Goal: Check status: Check status

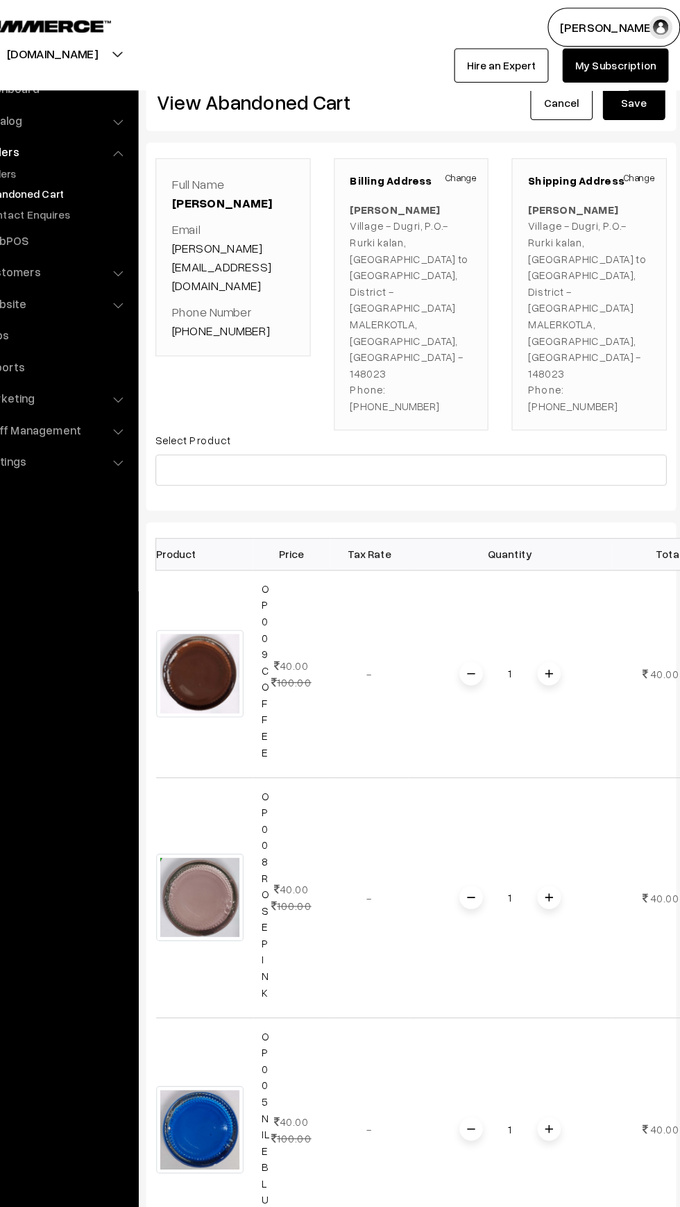
scroll to position [0, 1]
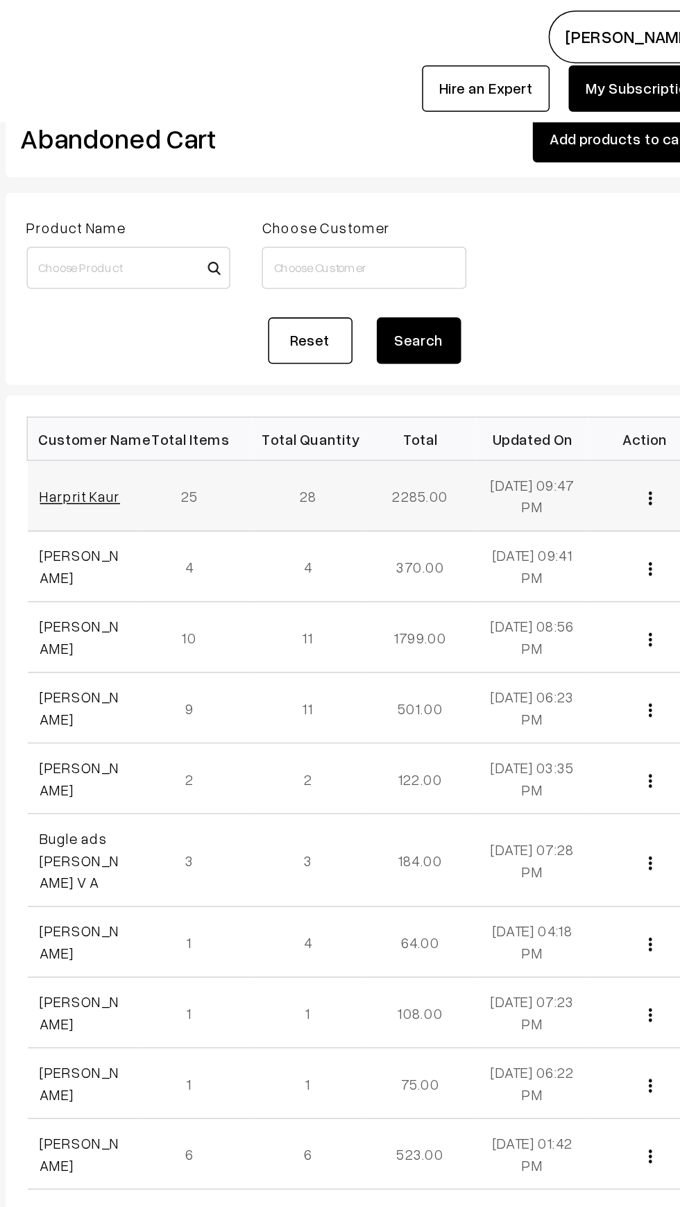
click at [239, 330] on link "Harprit Kaur" at bounding box center [243, 327] width 53 height 12
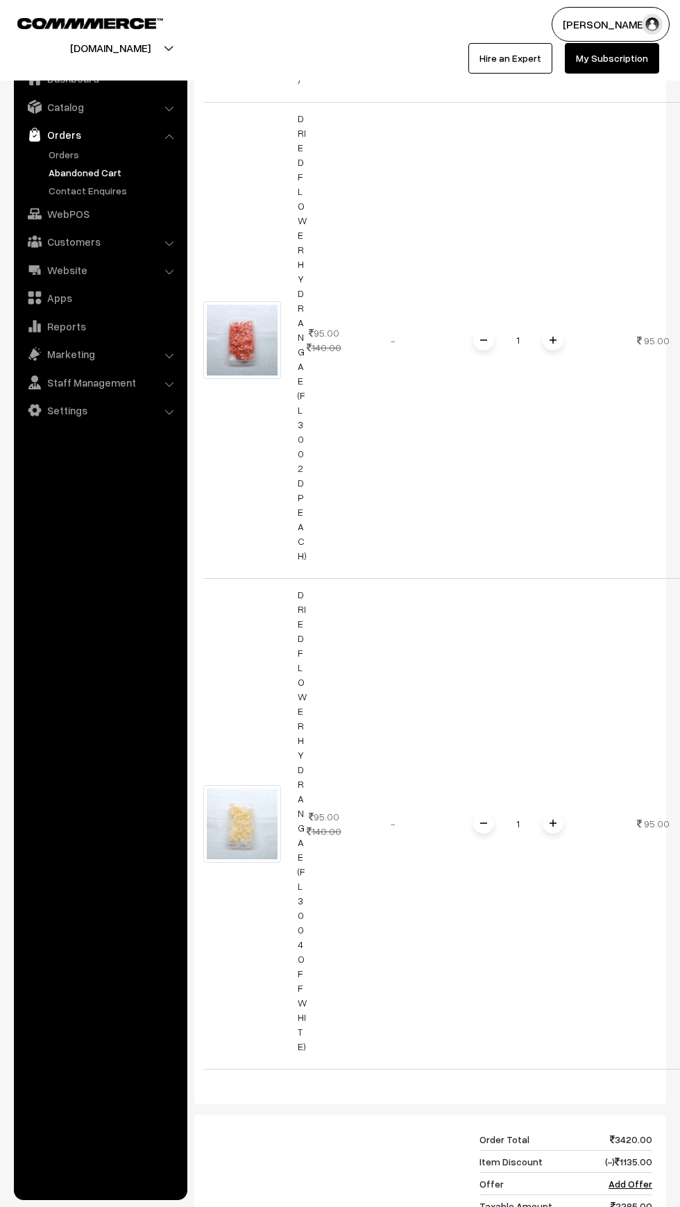
scroll to position [8738, 0]
